Goal: Task Accomplishment & Management: Manage account settings

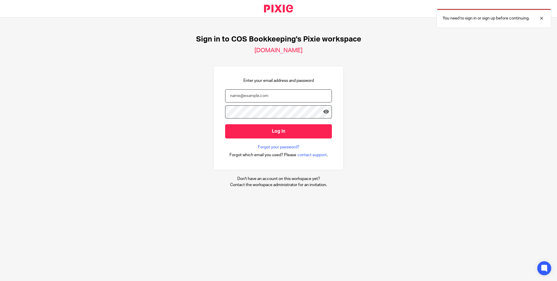
type input "ann@cosbookkeeping.co.uk"
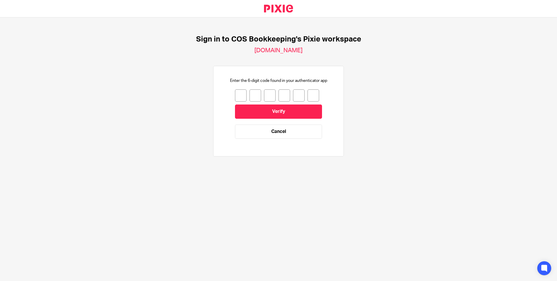
click at [235, 96] on input "number" at bounding box center [241, 95] width 12 height 12
type input "7"
type input "5"
type input "8"
type input "5"
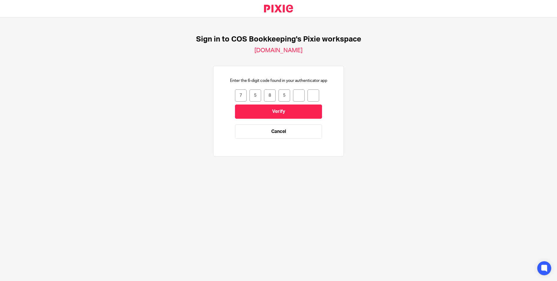
type input "0"
type input "7"
click at [267, 110] on input "Verify" at bounding box center [278, 111] width 87 height 14
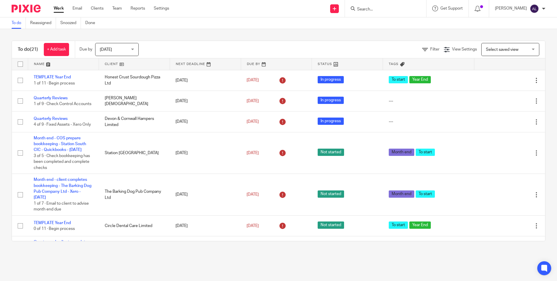
click at [132, 49] on div "Today Today" at bounding box center [117, 49] width 44 height 13
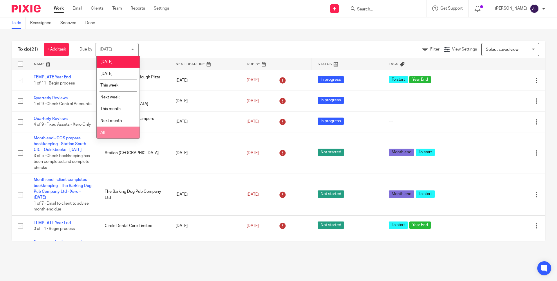
click at [120, 134] on li "All" at bounding box center [118, 133] width 43 height 12
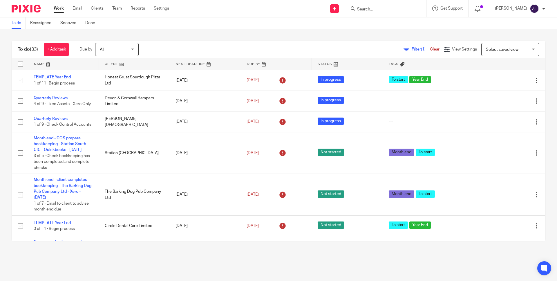
click at [111, 65] on link at bounding box center [134, 64] width 71 height 12
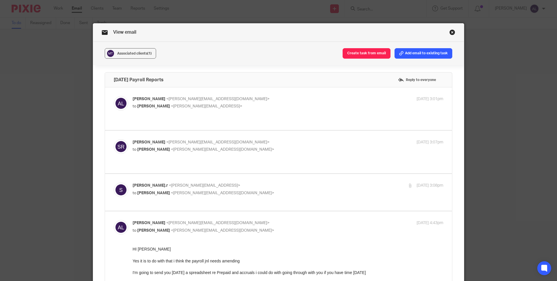
click at [452, 32] on link "Close this dialog window" at bounding box center [453, 33] width 6 height 8
click at [288, 183] on p "[PERSON_NAME].r <[PERSON_NAME][EMAIL_ADDRESS]>" at bounding box center [236, 186] width 207 height 6
checkbox input "true"
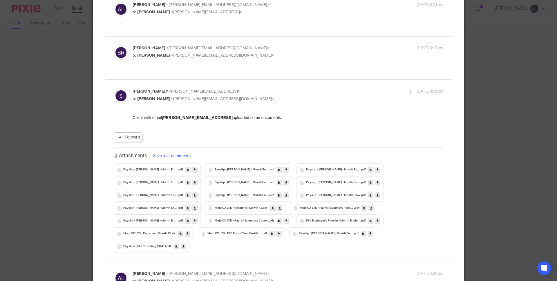
scroll to position [98, 0]
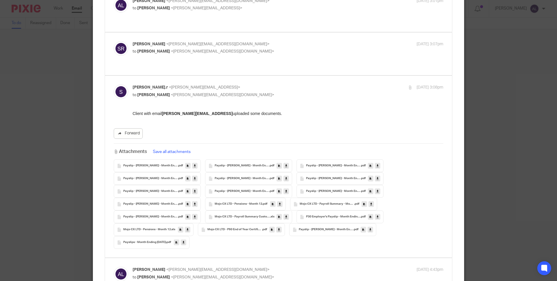
click at [228, 198] on div "Mojo CX LTD - Pensions - Month 12 .pdf" at bounding box center [245, 204] width 81 height 13
click at [247, 202] on span "Mojo CX LTD - Pensions - Month 12" at bounding box center [239, 203] width 48 height 3
click at [279, 202] on icon at bounding box center [280, 204] width 2 height 4
click at [235, 215] on span "Mojo CX LTD - Payroll Summary Custom - Month 12" at bounding box center [242, 216] width 55 height 3
click at [285, 215] on icon at bounding box center [286, 217] width 2 height 4
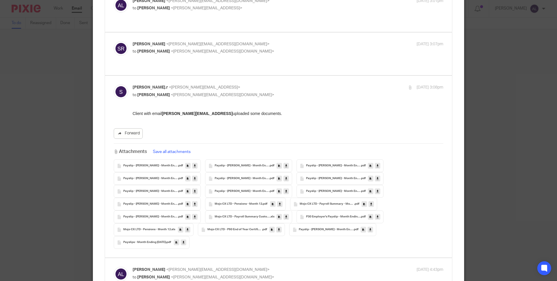
click at [165, 190] on span "Payslip - James Hosang - Month Ending 31-03-2025" at bounding box center [150, 191] width 55 height 3
click at [194, 188] on link at bounding box center [195, 191] width 6 height 6
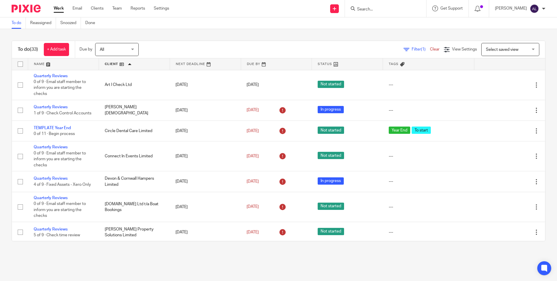
click at [110, 64] on link at bounding box center [134, 64] width 71 height 12
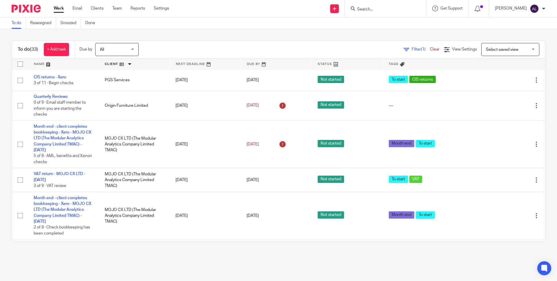
scroll to position [412, 0]
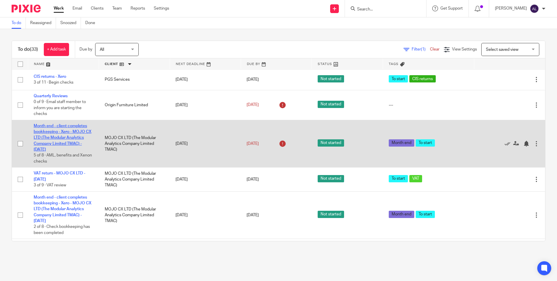
click at [63, 151] on link "Month end - client completes bookkeeping - Xero - MOJO CX LTD (The Modular Anal…" at bounding box center [63, 138] width 58 height 28
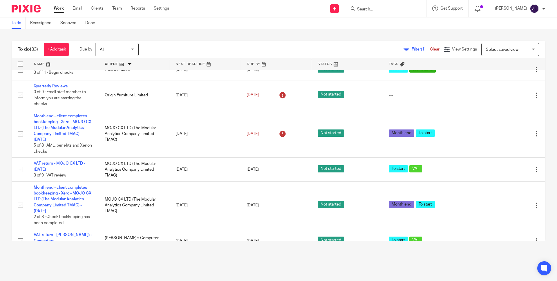
scroll to position [423, 0]
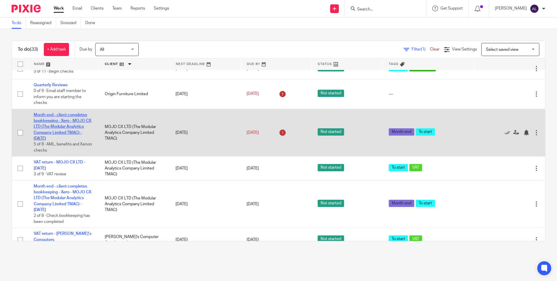
click at [52, 140] on link "Month end - client completes bookkeeping - Xero - MOJO CX LTD (The Modular Anal…" at bounding box center [63, 127] width 58 height 28
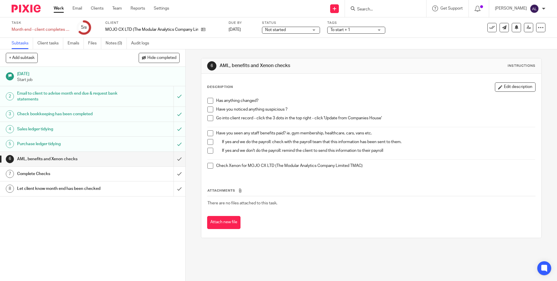
click at [211, 102] on span at bounding box center [211, 101] width 6 height 6
click at [209, 108] on span at bounding box center [211, 110] width 6 height 6
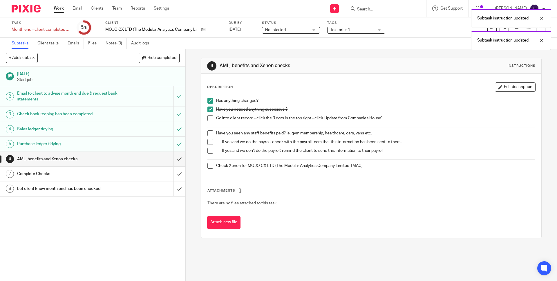
click at [208, 116] on span at bounding box center [211, 118] width 6 height 6
click at [208, 133] on span at bounding box center [211, 133] width 6 height 6
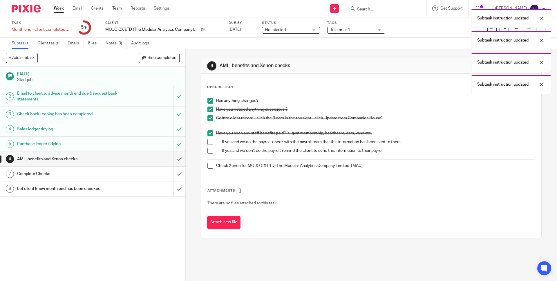
click at [208, 141] on span at bounding box center [211, 142] width 6 height 6
click at [208, 149] on span at bounding box center [211, 151] width 6 height 6
click at [208, 166] on span at bounding box center [211, 166] width 6 height 6
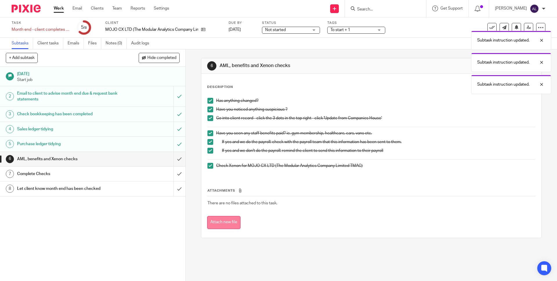
click at [222, 221] on button "Attach new file" at bounding box center [223, 222] width 33 height 13
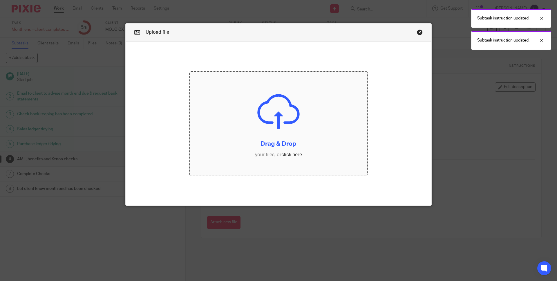
click at [286, 158] on input "file" at bounding box center [279, 124] width 178 height 104
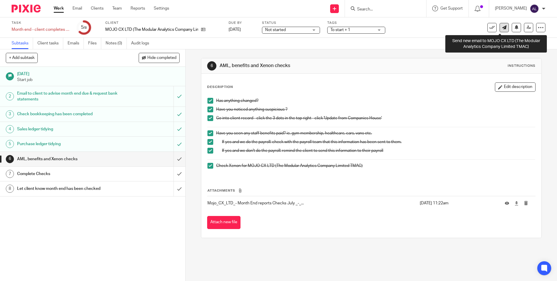
click at [502, 26] on icon at bounding box center [504, 27] width 4 height 4
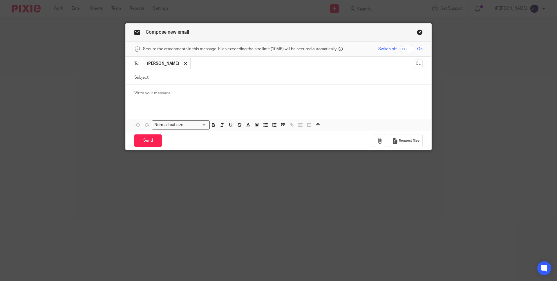
click at [161, 80] on input "Subject:" at bounding box center [287, 77] width 270 height 13
type input "Jun Moth end"
click at [161, 94] on p at bounding box center [278, 93] width 288 height 6
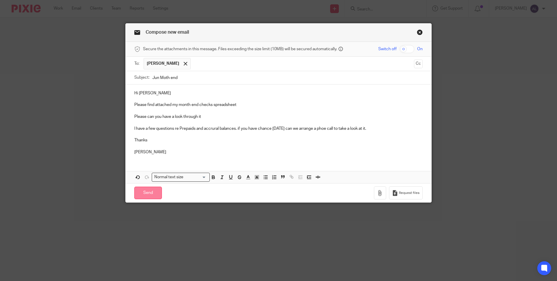
click at [140, 195] on input "Send" at bounding box center [148, 193] width 28 height 12
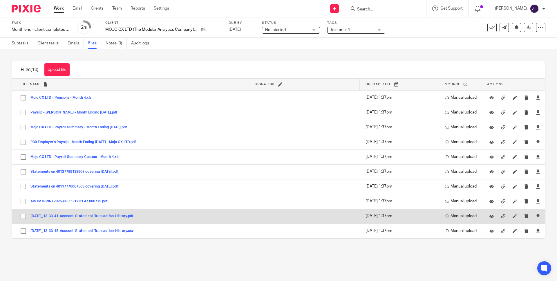
click at [102, 215] on button "[DATE]_13-33-41-Account-Statement-Transaction-History.pdf" at bounding box center [83, 216] width 107 height 4
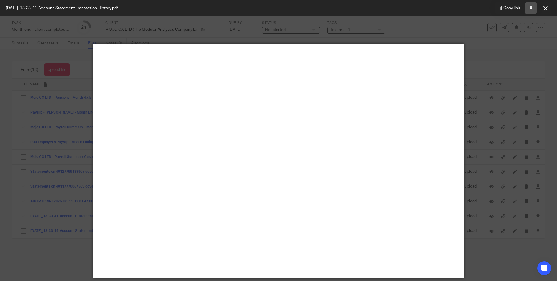
click at [531, 10] on icon at bounding box center [531, 8] width 4 height 4
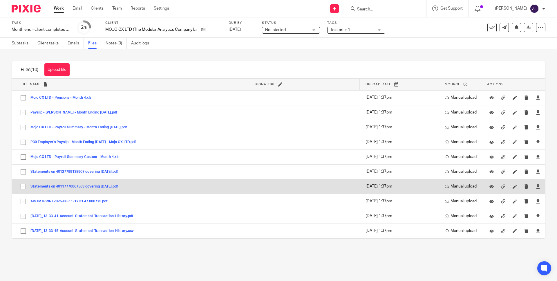
click at [64, 187] on button "Statements on 40117770067563 covering [DATE].pdf" at bounding box center [76, 187] width 92 height 4
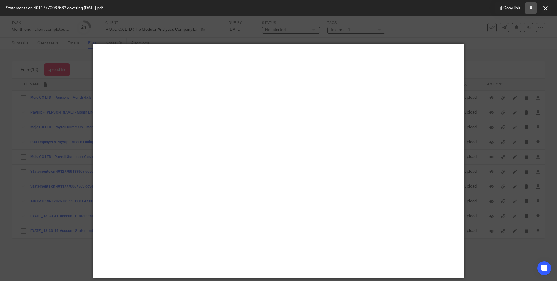
click at [531, 9] on icon at bounding box center [531, 8] width 4 height 4
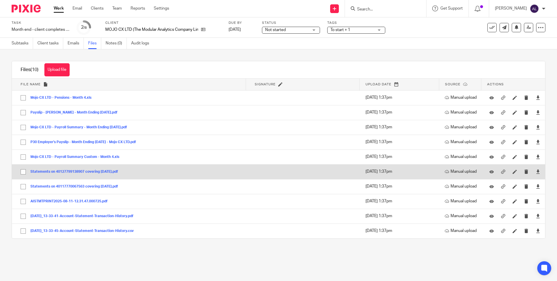
click at [92, 170] on button "Statements on 40127799138907 covering [DATE].pdf" at bounding box center [76, 172] width 92 height 4
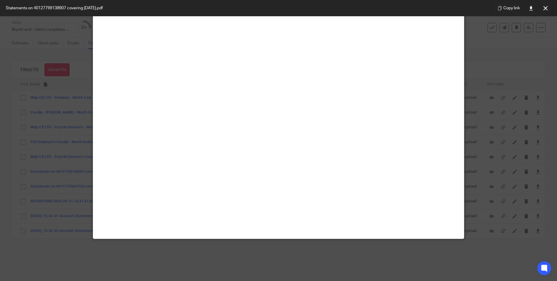
scroll to position [41, 0]
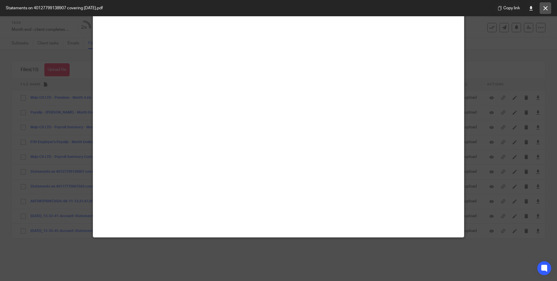
click at [545, 10] on icon at bounding box center [546, 8] width 4 height 4
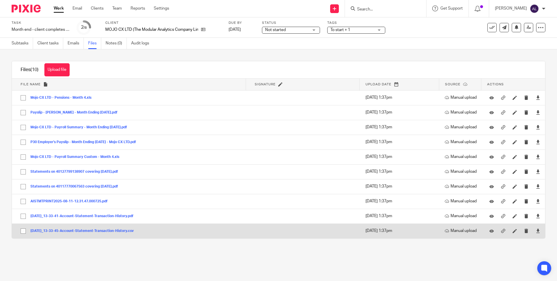
click at [79, 233] on button "[DATE]_13-33-45-Account-Statement-Transaction-History.csv" at bounding box center [84, 231] width 108 height 4
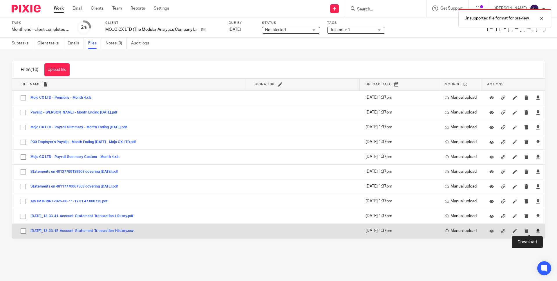
click at [536, 232] on icon at bounding box center [538, 231] width 4 height 4
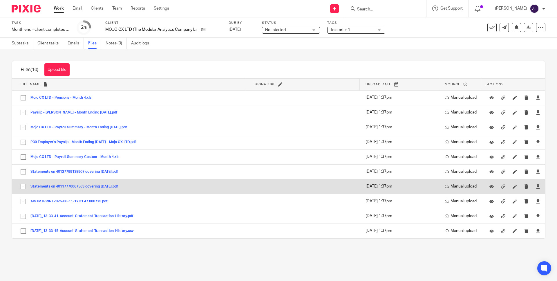
click at [102, 186] on button "Statements on 40117770067563 covering 31 Jul 2025.pdf" at bounding box center [76, 187] width 92 height 4
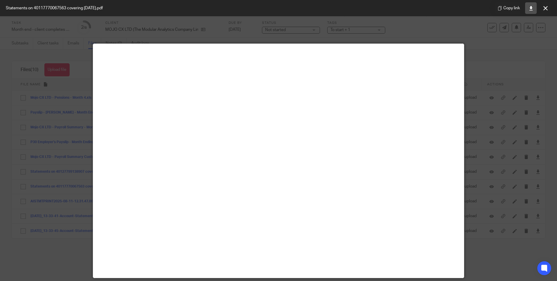
click at [532, 10] on link at bounding box center [531, 8] width 12 height 12
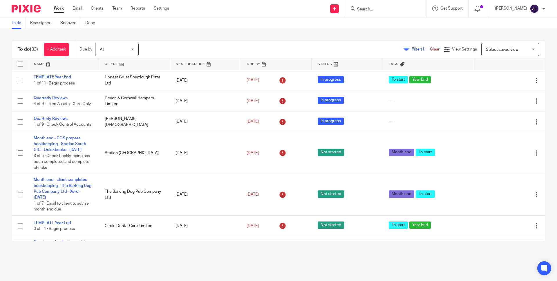
click at [108, 65] on link at bounding box center [134, 64] width 71 height 12
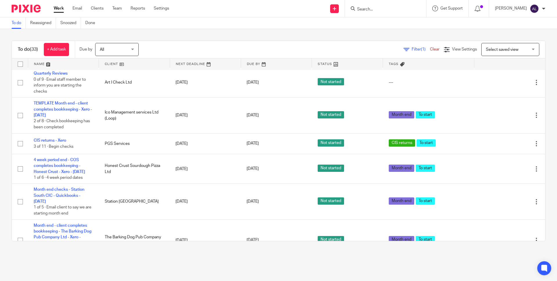
scroll to position [879, 0]
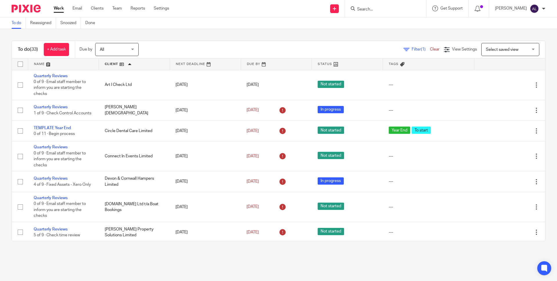
click at [391, 7] on input "Search" at bounding box center [383, 9] width 52 height 5
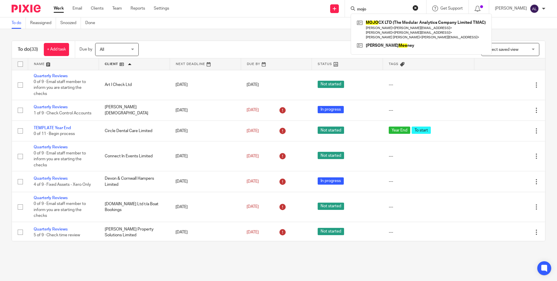
type input "mojo"
click button "submit" at bounding box center [0, 0] width 0 height 0
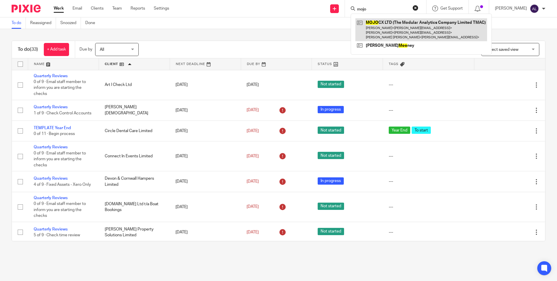
click at [432, 30] on link at bounding box center [422, 29] width 132 height 23
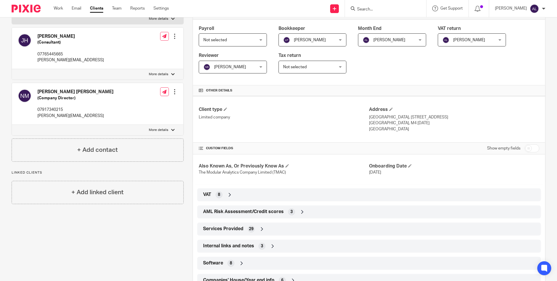
scroll to position [102, 0]
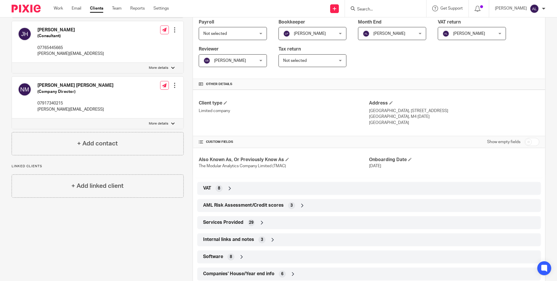
click at [227, 188] on icon at bounding box center [230, 188] width 6 height 6
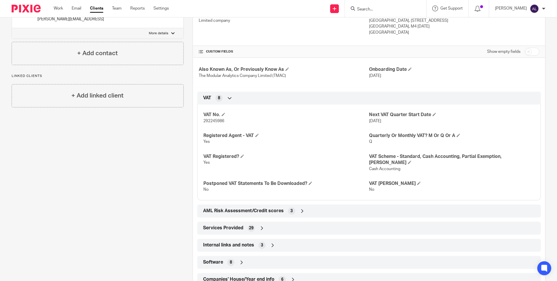
scroll to position [207, 0]
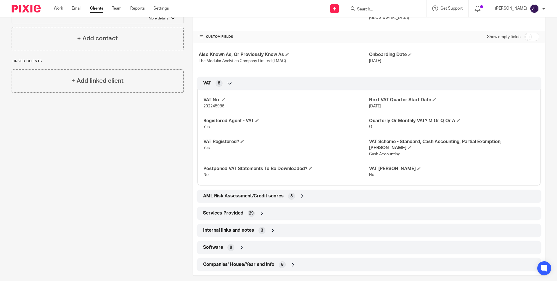
click at [241, 245] on icon at bounding box center [242, 248] width 6 height 6
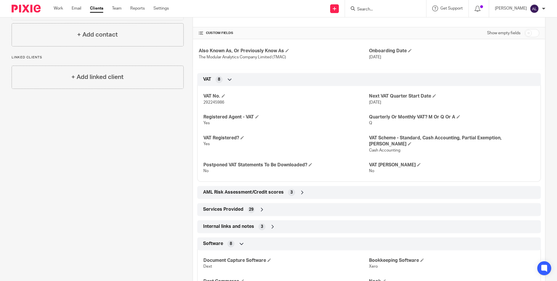
scroll to position [206, 0]
